Goal: Find specific page/section: Find specific page/section

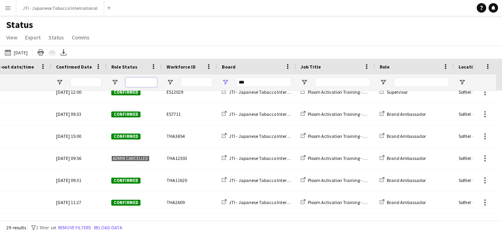
click at [133, 84] on input "Role Status Filter Input" at bounding box center [141, 82] width 32 height 9
click at [114, 82] on span "Open Filter Menu" at bounding box center [114, 82] width 7 height 7
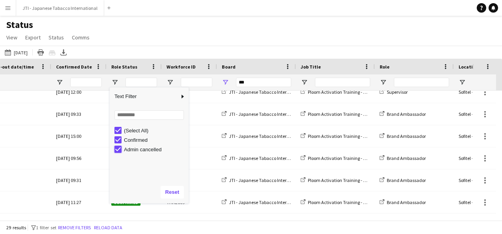
type input "**********"
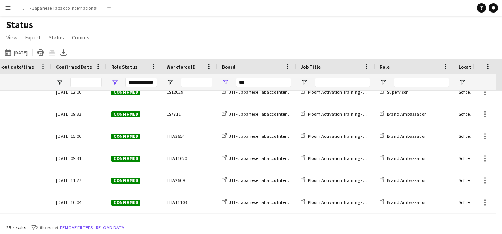
click at [148, 46] on div "[DATE] [DATE] [DATE] This Week This Month [DATE] Last Week Last Month [DATE] Ne…" at bounding box center [251, 52] width 502 height 13
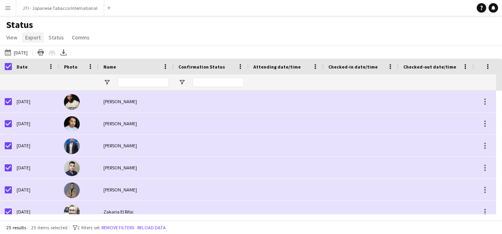
click at [38, 38] on span "Export" at bounding box center [32, 37] width 15 height 7
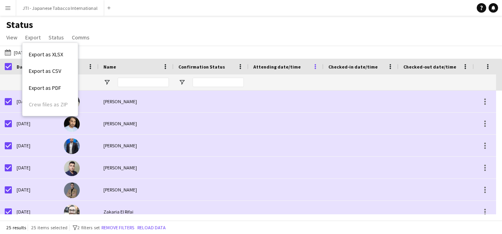
click at [315, 65] on span at bounding box center [315, 66] width 7 height 7
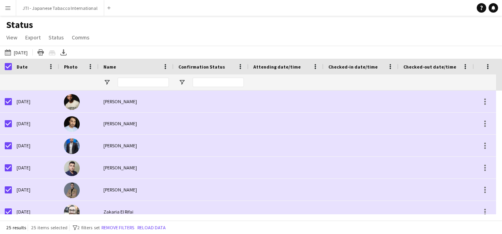
click at [281, 82] on div at bounding box center [285, 83] width 65 height 16
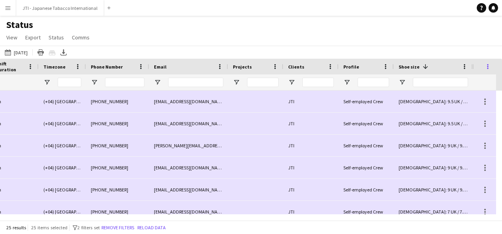
click at [486, 66] on span at bounding box center [487, 66] width 7 height 7
click at [450, 50] on div "[DATE] [DATE] [DATE] This Week This Month [DATE] Last Week Last Month [DATE] Ne…" at bounding box center [251, 52] width 502 height 13
click at [9, 37] on span "View" at bounding box center [11, 37] width 11 height 7
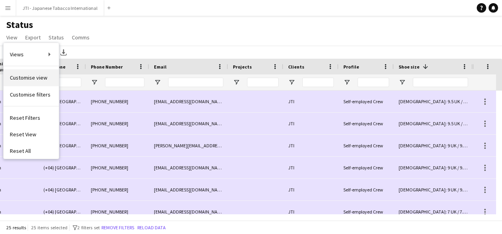
click at [41, 77] on span "Customise view" at bounding box center [28, 77] width 37 height 7
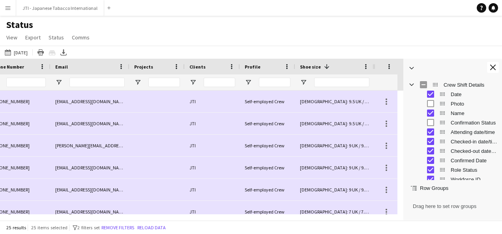
click at [430, 136] on div "Attending date/time" at bounding box center [458, 131] width 77 height 9
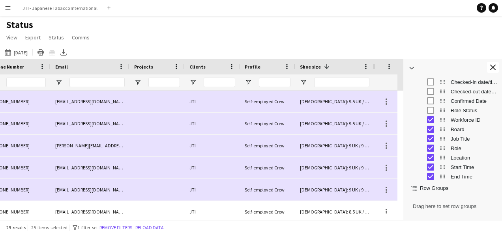
click at [430, 116] on div "Workforce ID" at bounding box center [458, 119] width 77 height 9
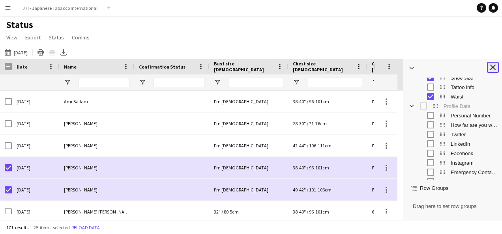
click at [493, 65] on app-icon "Close tool panel" at bounding box center [493, 68] width 6 height 6
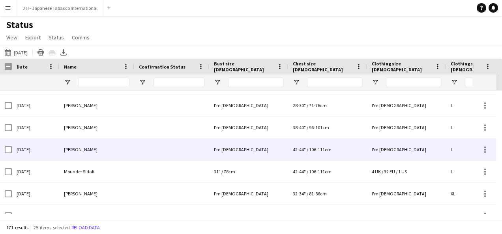
scroll to position [258, 0]
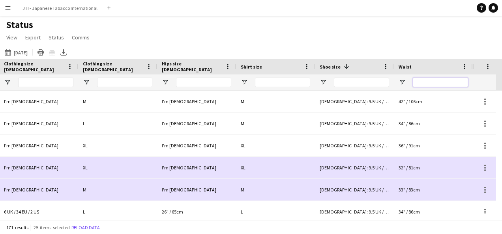
click at [434, 83] on input "Waist Filter Input" at bounding box center [440, 82] width 55 height 9
click at [405, 82] on div at bounding box center [433, 83] width 79 height 16
click at [401, 82] on span "Open Filter Menu" at bounding box center [401, 82] width 7 height 7
